Goal: Find contact information: Find contact information

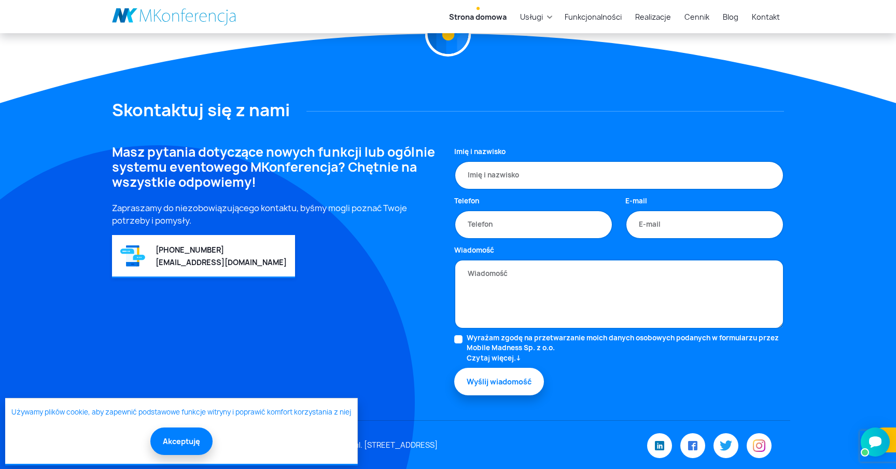
scroll to position [2848, 0]
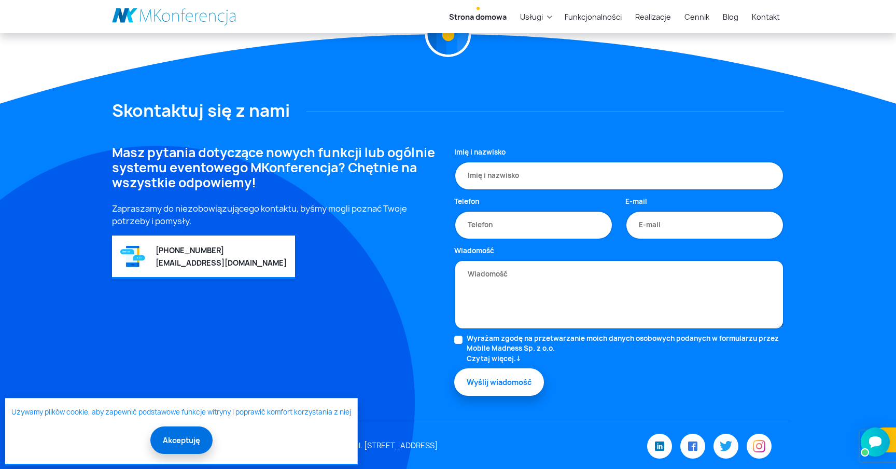
click at [183, 436] on button "Akceptuję" at bounding box center [181, 439] width 62 height 27
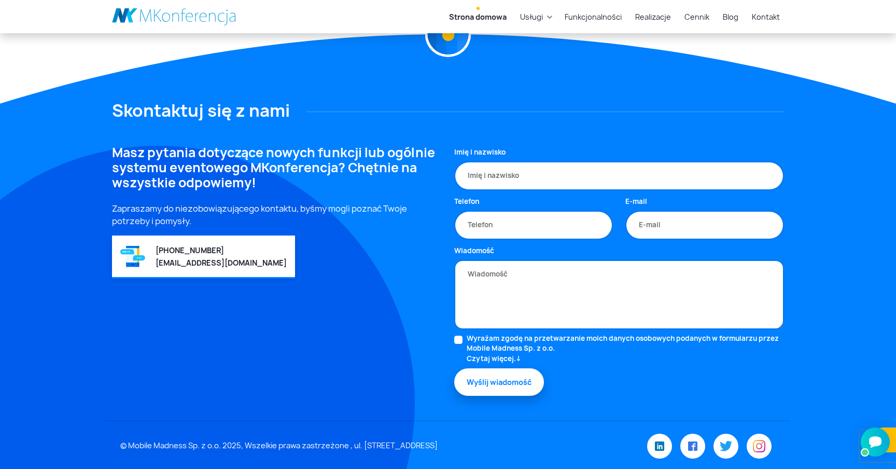
click at [384, 314] on div "Masz pytania dotyczące nowych funkcji lub ogólnie systemu eventowego MKonferenc…" at bounding box center [277, 282] width 342 height 275
click at [385, 314] on div "Masz pytania dotyczące nowych funkcji lub ogólnie systemu eventowego MKonferenc…" at bounding box center [277, 282] width 342 height 275
click at [354, 291] on div "Masz pytania dotyczące nowych funkcji lub ogólnie systemu eventowego MKonferenc…" at bounding box center [277, 282] width 342 height 275
click at [357, 209] on p "Zapraszamy do niezobowiązującego kontaktu, byśmy mogli poznać Twoje potrzeby i …" at bounding box center [277, 214] width 330 height 25
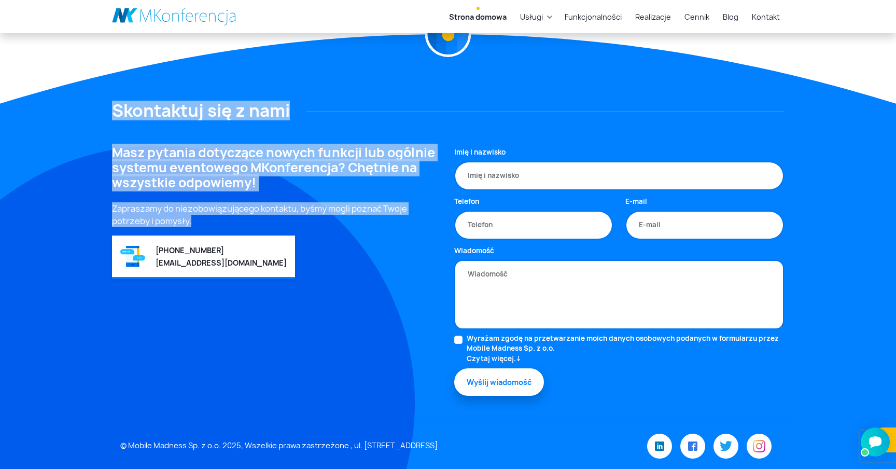
drag, startPoint x: 193, startPoint y: 223, endPoint x: 116, endPoint y: 114, distance: 133.6
click at [116, 114] on div "Skontaktuj się z nami Masz pytania dotyczące nowych funkcji lub ogólnie systemu…" at bounding box center [448, 286] width 685 height 370
click at [116, 114] on h2 "Skontaktuj się z nami" at bounding box center [448, 111] width 672 height 20
drag, startPoint x: 116, startPoint y: 114, endPoint x: 189, endPoint y: 219, distance: 128.6
click at [189, 219] on div "Skontaktuj się z nami Masz pytania dotyczące nowych funkcji lub ogólnie systemu…" at bounding box center [448, 286] width 685 height 370
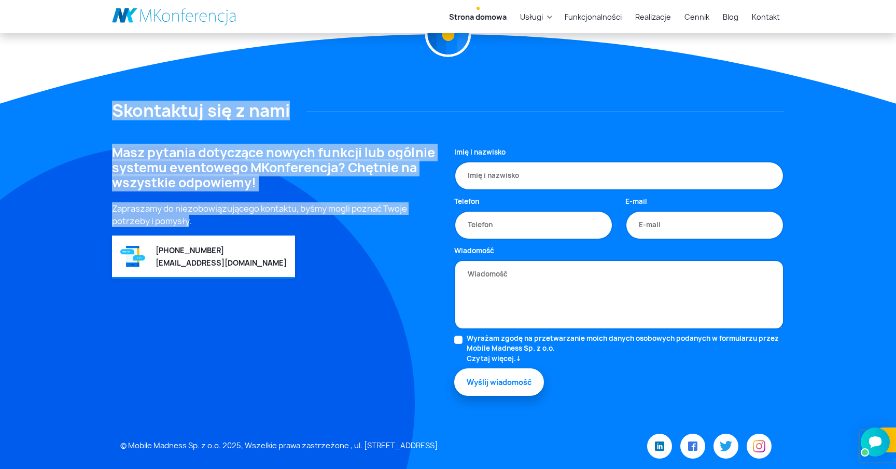
click at [189, 219] on p "Zapraszamy do niezobowiązującego kontaktu, byśmy mogli poznać Twoje potrzeby i …" at bounding box center [277, 214] width 330 height 25
drag, startPoint x: 189, startPoint y: 219, endPoint x: 116, endPoint y: 105, distance: 135.8
click at [116, 105] on div "Skontaktuj się z nami Masz pytania dotyczące nowych funkcji lub ogólnie systemu…" at bounding box center [448, 286] width 685 height 370
click at [116, 105] on h2 "Skontaktuj się z nami" at bounding box center [448, 111] width 672 height 20
drag, startPoint x: 116, startPoint y: 105, endPoint x: 201, endPoint y: 223, distance: 145.3
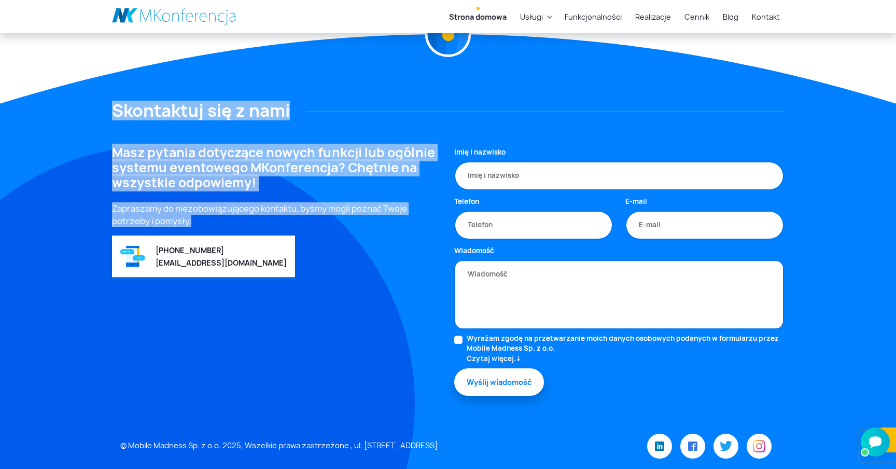
click at [201, 223] on div "Skontaktuj się z nami Masz pytania dotyczące nowych funkcji lub ogólnie systemu…" at bounding box center [448, 286] width 685 height 370
click at [201, 223] on p "Zapraszamy do niezobowiązującego kontaktu, byśmy mogli poznać Twoje potrzeby i …" at bounding box center [277, 214] width 330 height 25
drag, startPoint x: 201, startPoint y: 223, endPoint x: 48, endPoint y: 131, distance: 178.3
click at [48, 131] on footer "Skontaktuj się z nami Masz pytania dotyczące nowych funkcji lub ogólnie systemu…" at bounding box center [448, 252] width 896 height 437
click at [450, 71] on footer "Skontaktuj się z nami Masz pytania dotyczące nowych funkcji lub ogólnie systemu…" at bounding box center [448, 252] width 896 height 437
